Goal: Information Seeking & Learning: Learn about a topic

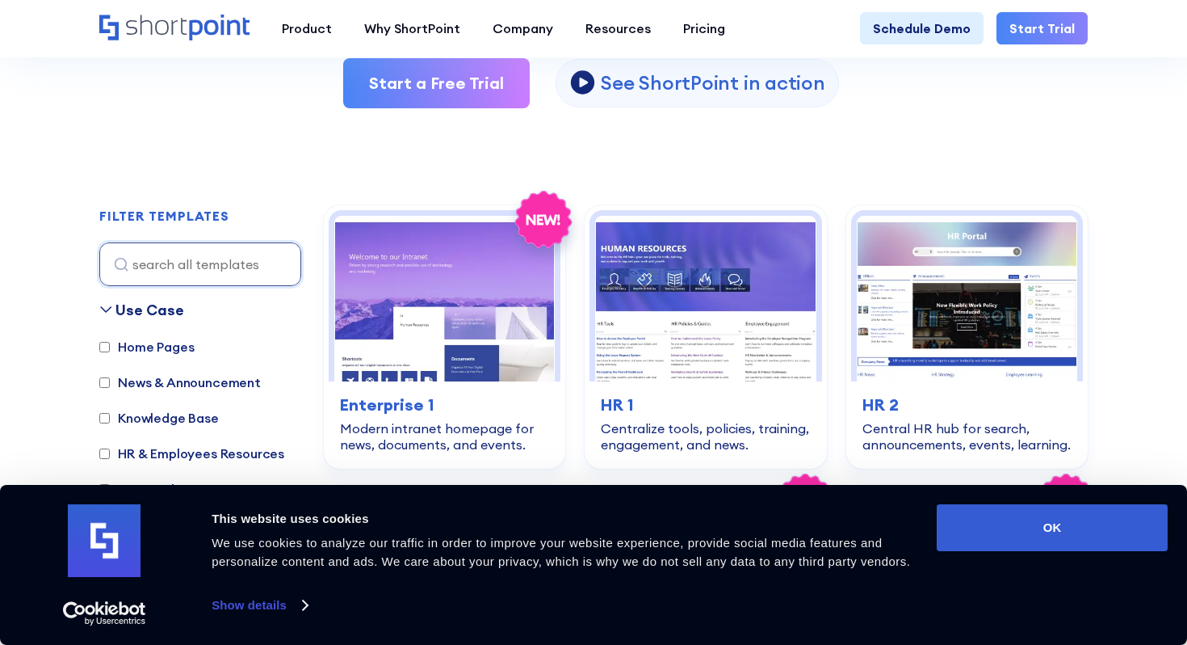
scroll to position [377, 0]
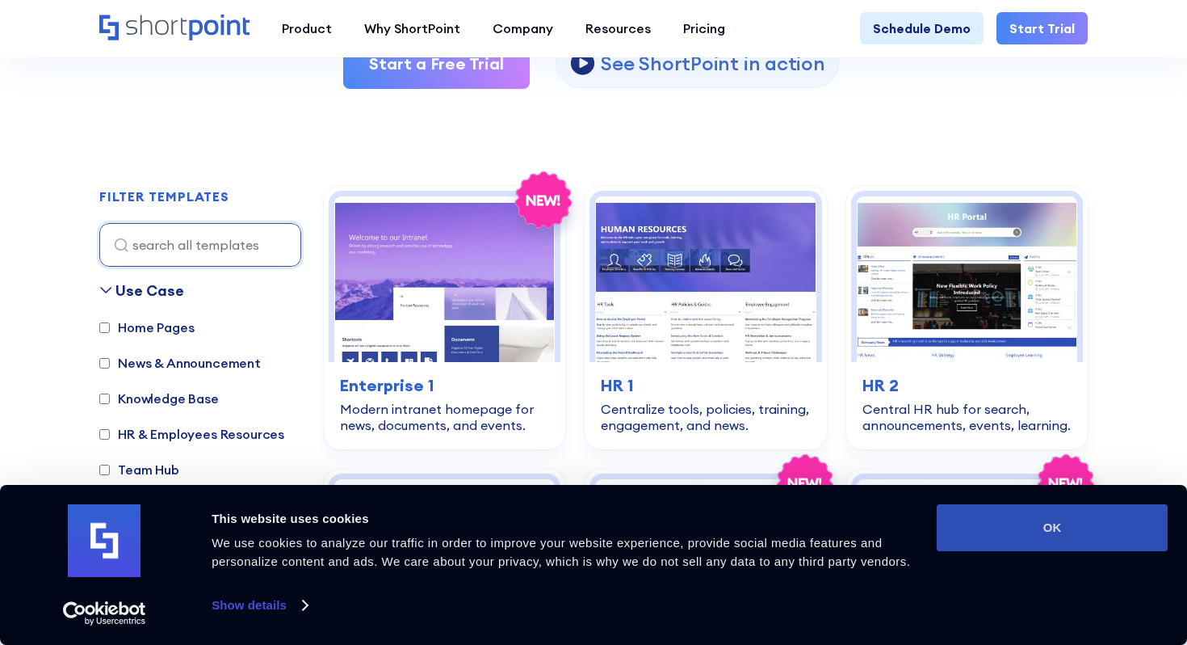
click at [1097, 523] on button "OK" at bounding box center [1052, 527] width 231 height 47
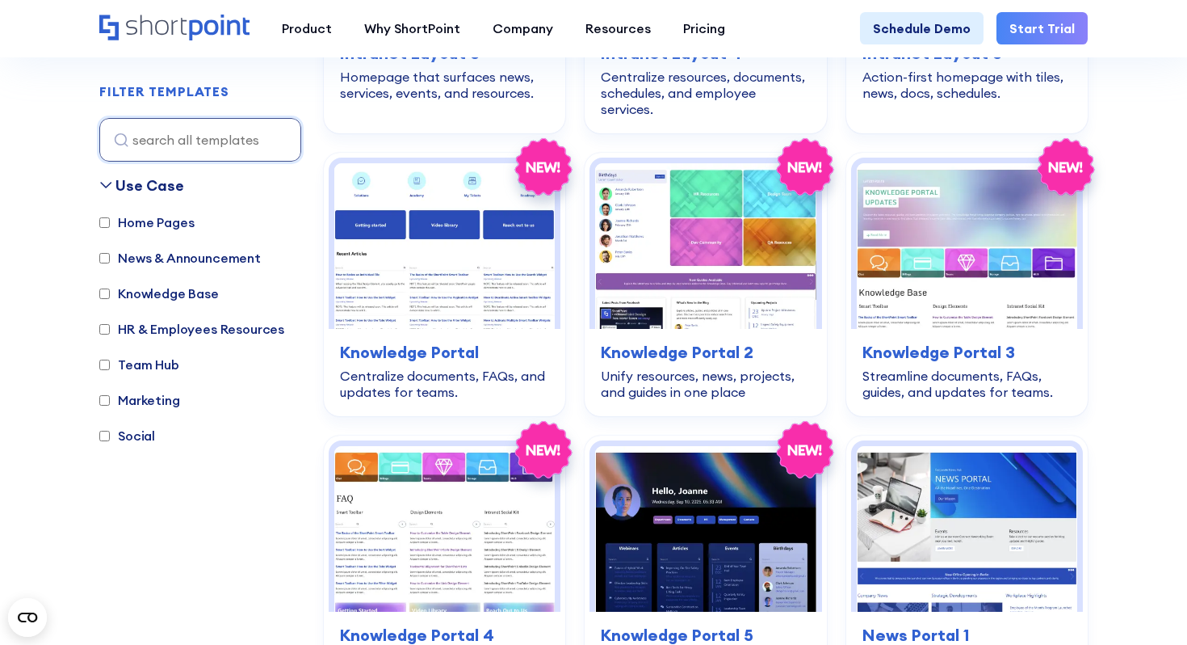
scroll to position [1576, 0]
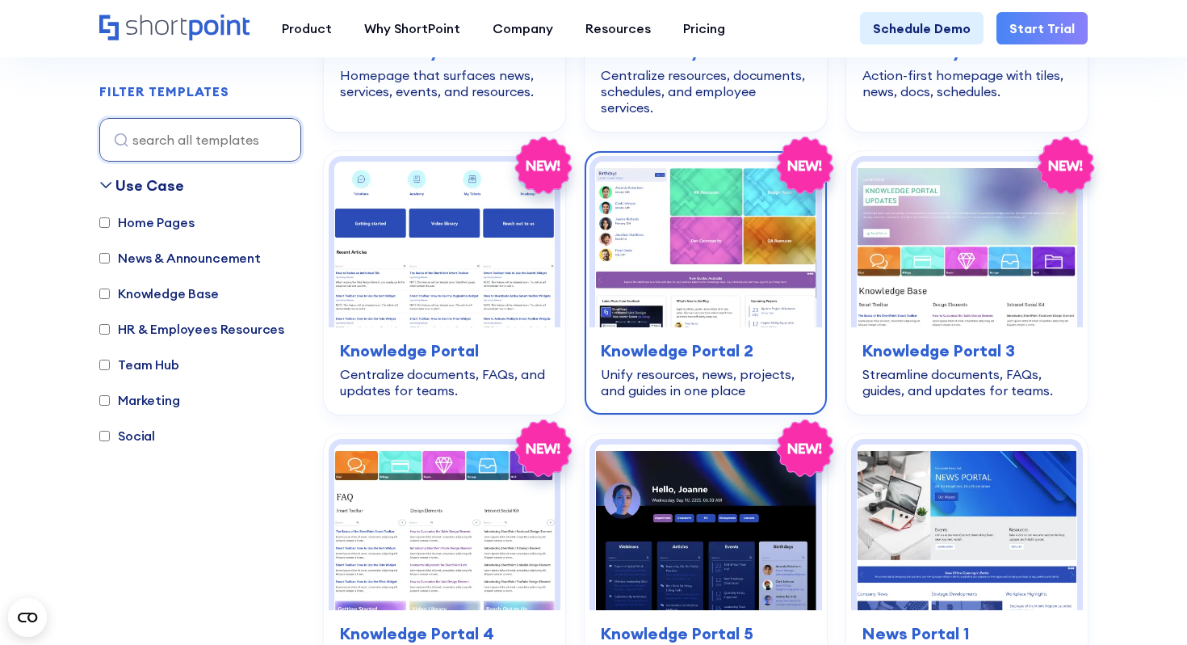
click at [746, 283] on img at bounding box center [705, 245] width 220 height 166
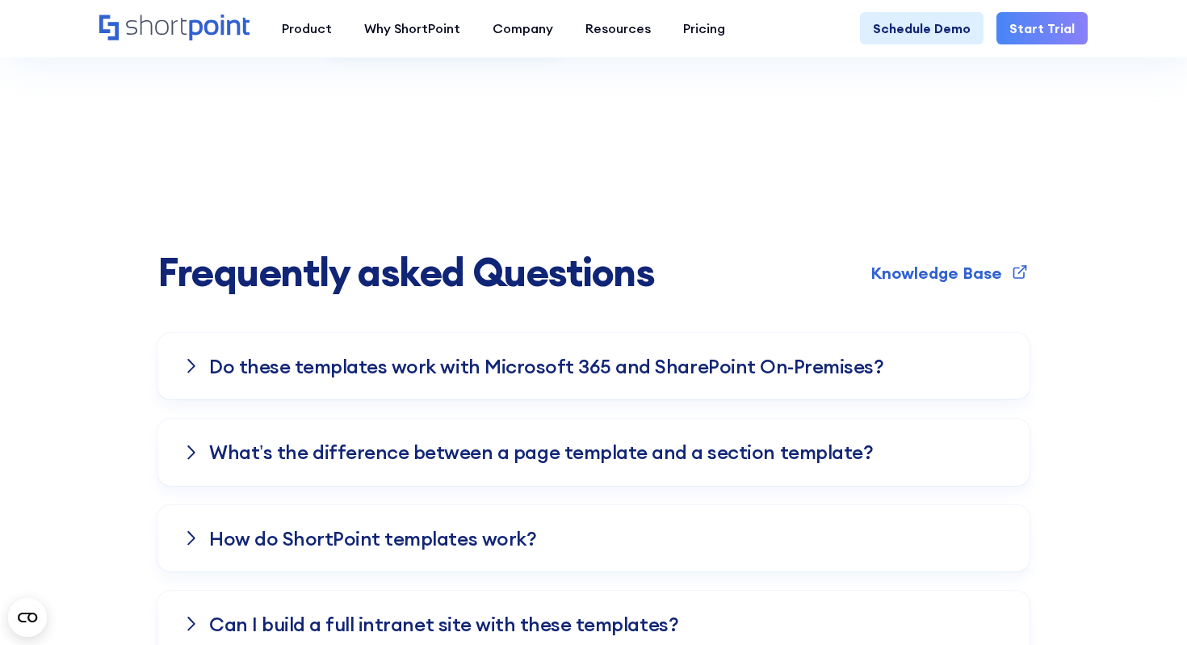
scroll to position [3104, 0]
click at [624, 355] on h3 "Do these templates work with Microsoft 365 and SharePoint On-Premises?" at bounding box center [546, 365] width 674 height 21
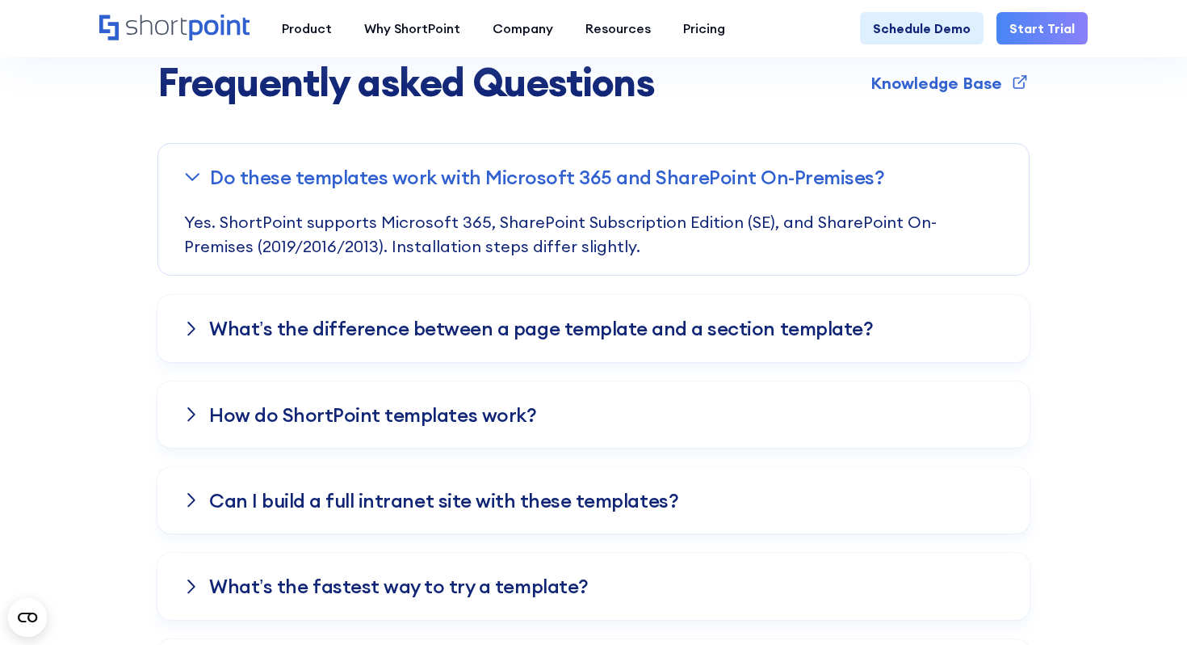
scroll to position [3299, 0]
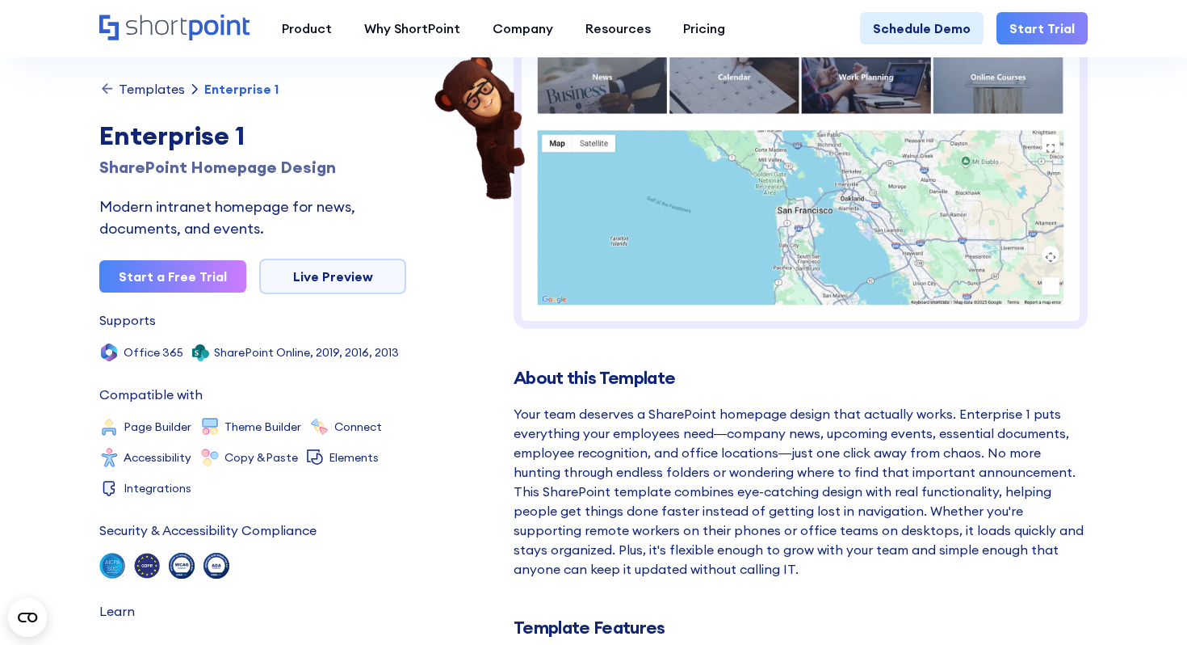
scroll to position [254, 0]
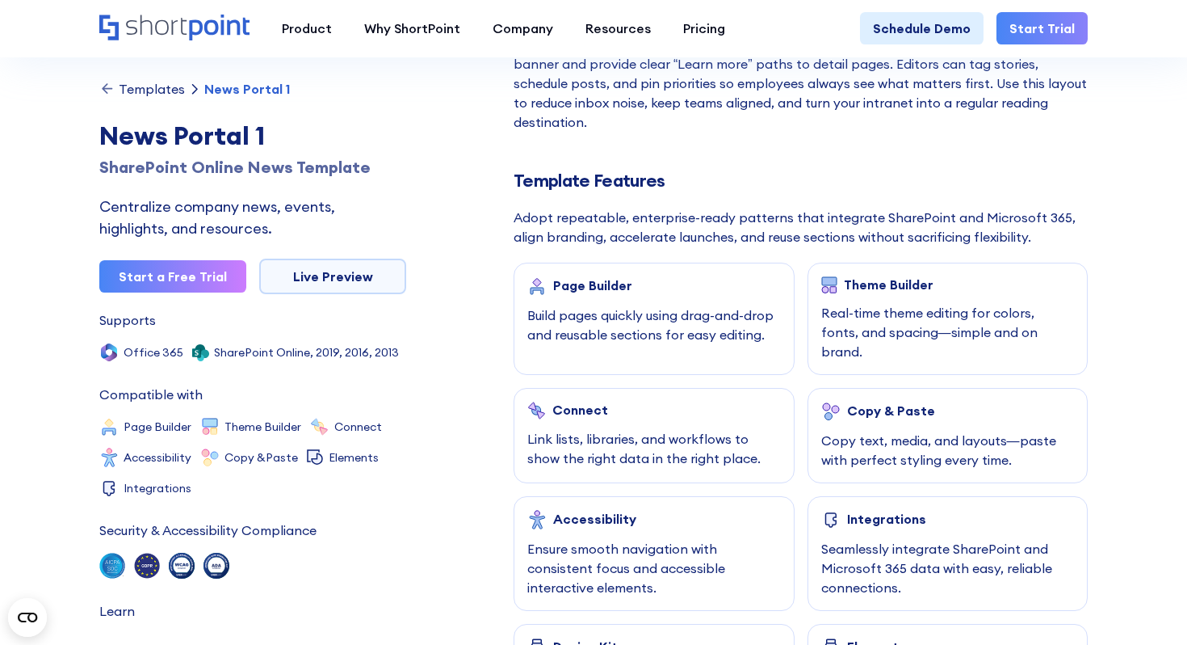
scroll to position [646, 0]
